Goal: Find contact information: Find contact information

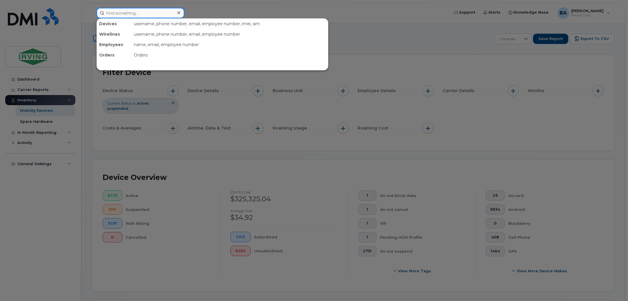
click at [135, 16] on input at bounding box center [141, 13] width 88 height 10
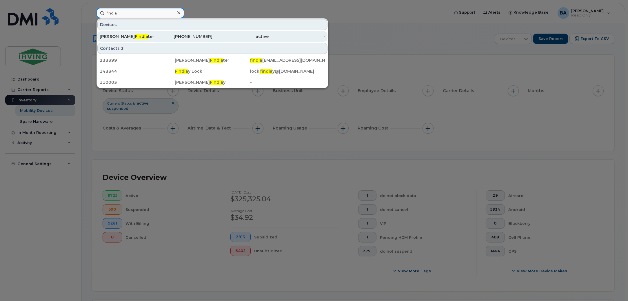
type input "findla"
click at [129, 35] on div "Evan Findla ter" at bounding box center [128, 37] width 57 height 6
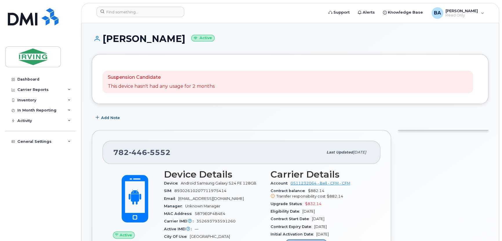
click at [208, 220] on span "352693793591260" at bounding box center [216, 221] width 39 height 4
copy span "352693793591260"
click at [199, 189] on span "89302610207711975414" at bounding box center [201, 191] width 52 height 4
click at [179, 191] on span "89302610207711975414" at bounding box center [201, 191] width 52 height 4
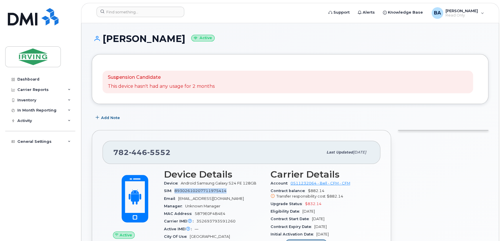
click at [179, 191] on span "89302610207711975414" at bounding box center [201, 191] width 52 height 4
copy span "89302610207711975414"
drag, startPoint x: 115, startPoint y: 152, endPoint x: 169, endPoint y: 151, distance: 54.8
click at [169, 151] on span "[PHONE_NUMBER]" at bounding box center [141, 152] width 57 height 9
copy span "[PHONE_NUMBER]"
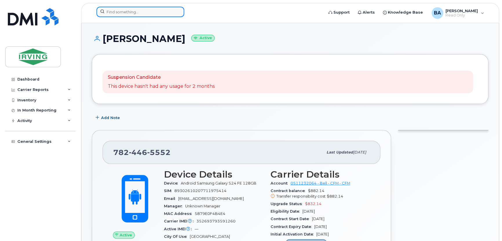
click at [128, 12] on input at bounding box center [141, 12] width 88 height 10
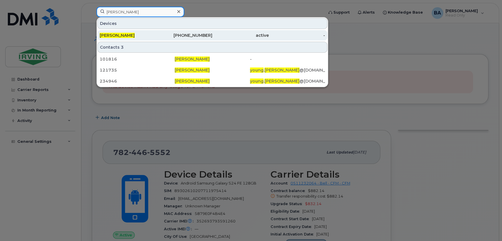
type input "[PERSON_NAME]"
click at [130, 35] on span "[PERSON_NAME]" at bounding box center [117, 35] width 35 height 5
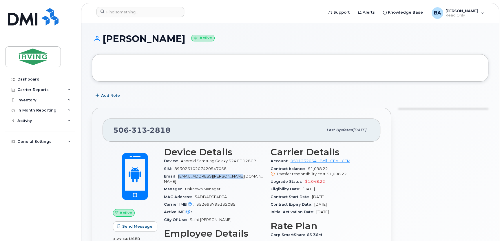
drag, startPoint x: 178, startPoint y: 176, endPoint x: 235, endPoint y: 177, distance: 57.1
click at [235, 177] on div "Email [EMAIL_ADDRESS][PERSON_NAME][DOMAIN_NAME]" at bounding box center [214, 179] width 100 height 13
copy span "[EMAIL_ADDRESS][PERSON_NAME][DOMAIN_NAME]"
click at [208, 202] on span "352693795332085" at bounding box center [216, 204] width 39 height 4
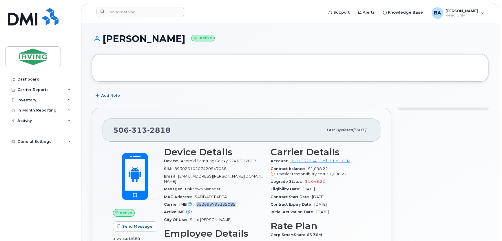
click at [208, 202] on span "352693795332085" at bounding box center [216, 204] width 39 height 4
copy span "352693795332085"
click at [192, 169] on span "89302610207420547058" at bounding box center [201, 169] width 52 height 4
copy span "89302610207420547058"
